Goal: Information Seeking & Learning: Find contact information

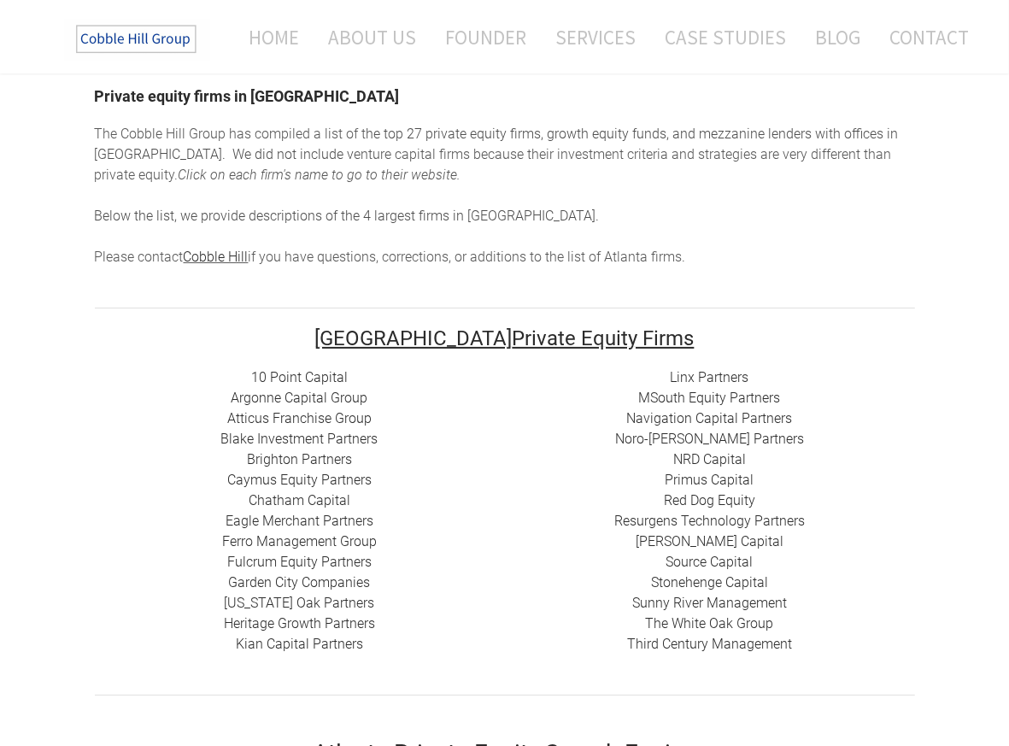
click at [708, 516] on link "​ Resurgens Technology Partners" at bounding box center [709, 521] width 191 height 16
click at [301, 459] on link "Brighton Partners" at bounding box center [299, 459] width 105 height 16
click at [289, 374] on link "10 Point Capital" at bounding box center [299, 377] width 97 height 16
click at [284, 396] on link "Argonne Capital Group" at bounding box center [300, 398] width 137 height 16
click at [290, 437] on link "Blake Investment Partners" at bounding box center [299, 439] width 157 height 16
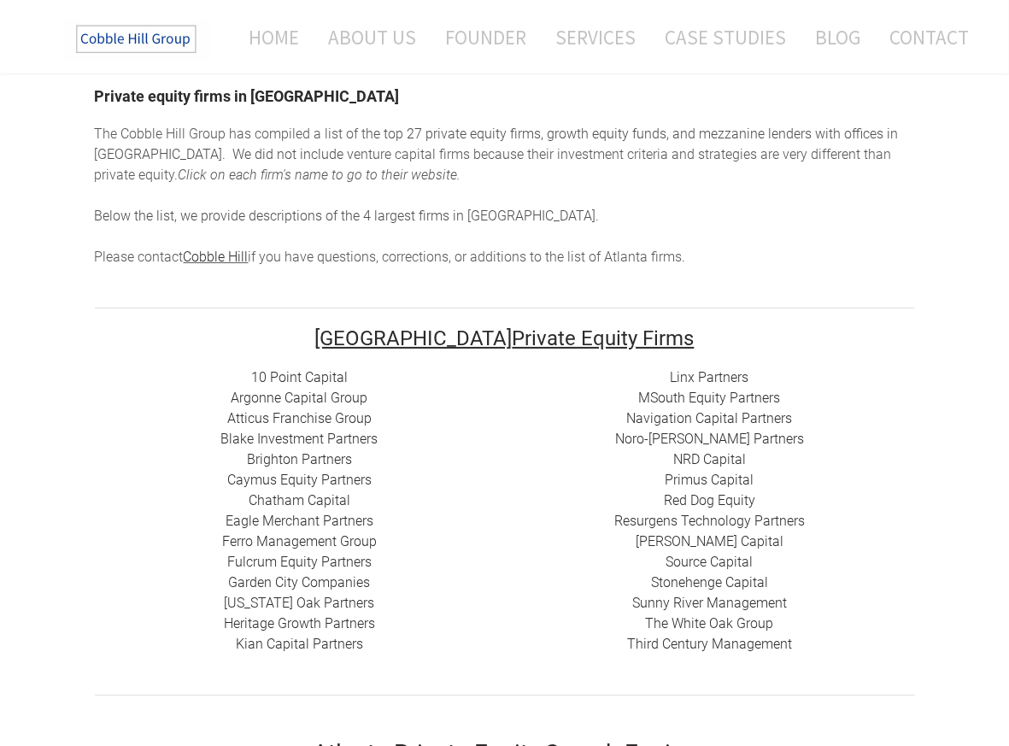
click at [314, 473] on link "Caymus Equity Partners" at bounding box center [299, 480] width 144 height 16
click at [295, 540] on link "Ferro Management Group" at bounding box center [299, 541] width 155 height 16
click at [306, 603] on link "[US_STATE] Oak Partners" at bounding box center [300, 603] width 150 height 16
click at [283, 646] on link "​Kian Capital Partners" at bounding box center [299, 644] width 127 height 16
click at [699, 374] on link "Linx Partners" at bounding box center [710, 377] width 79 height 16
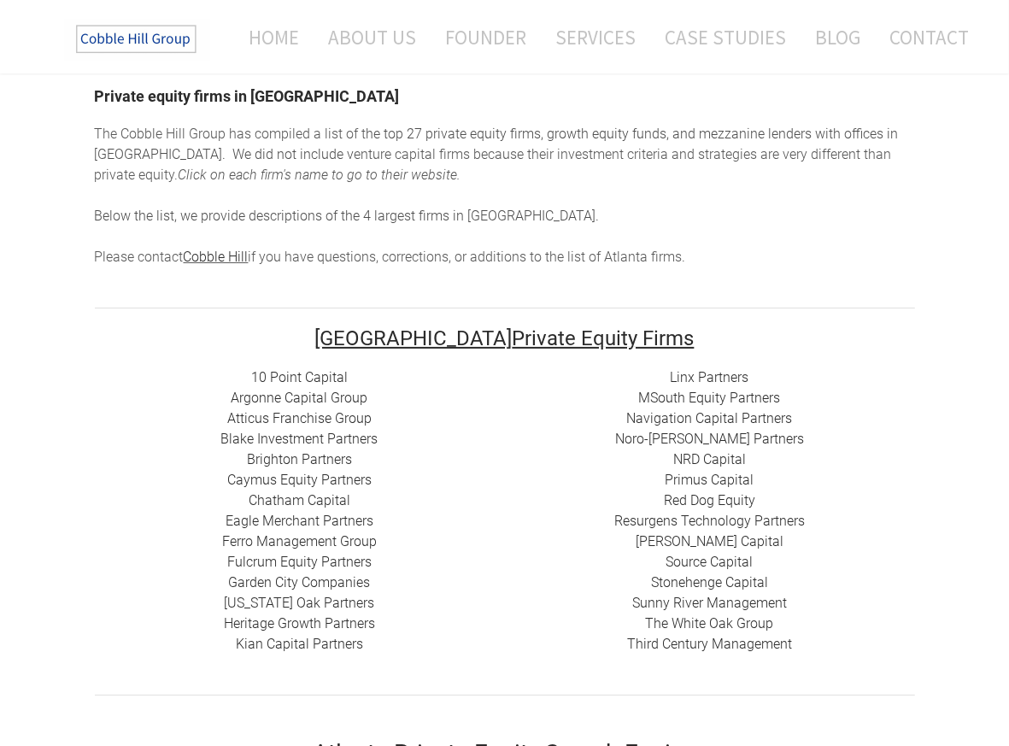
click at [713, 476] on link "Primus Capital" at bounding box center [710, 480] width 89 height 16
click at [711, 544] on link "[PERSON_NAME] Capital" at bounding box center [710, 541] width 148 height 16
click at [714, 582] on link "Stonehenge Capital" at bounding box center [709, 582] width 117 height 16
click at [716, 618] on link "The White Oak Group" at bounding box center [710, 623] width 128 height 16
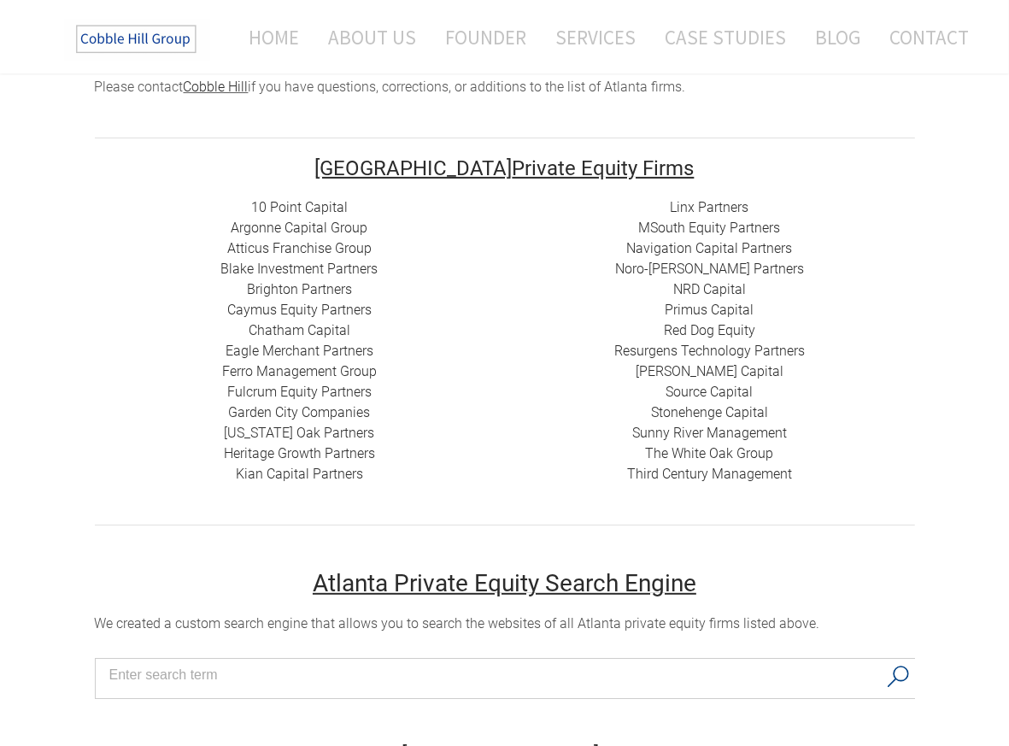
scroll to position [114, 0]
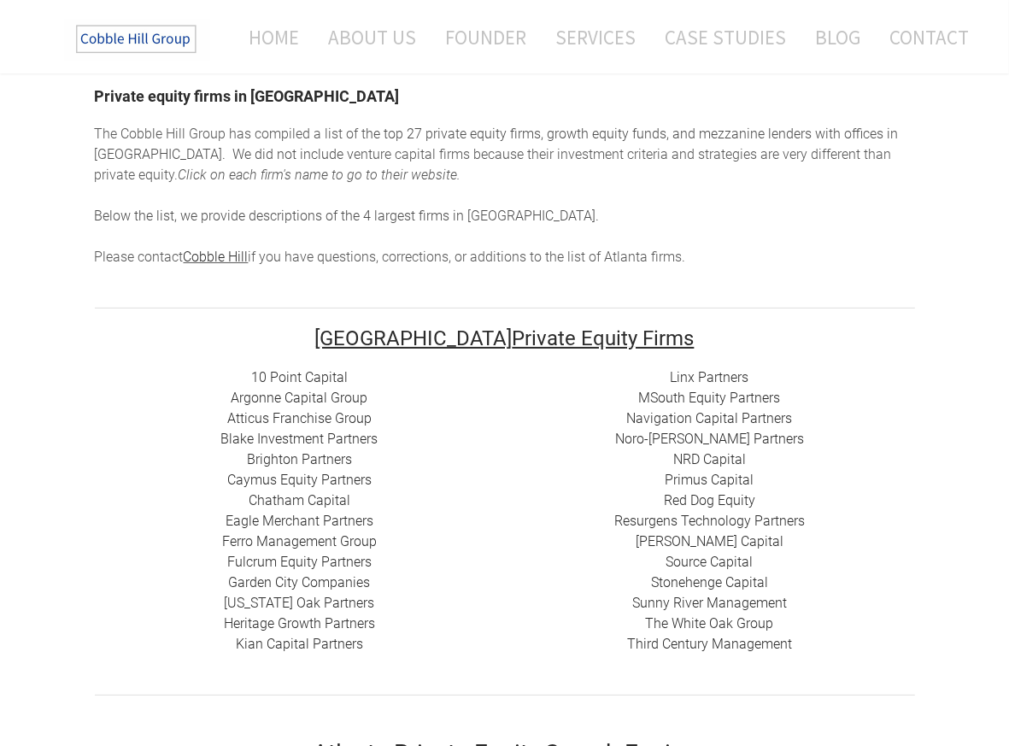
click at [674, 390] on link "MSouth Equity Partners" at bounding box center [710, 398] width 142 height 16
